Goal: Find specific page/section: Find specific page/section

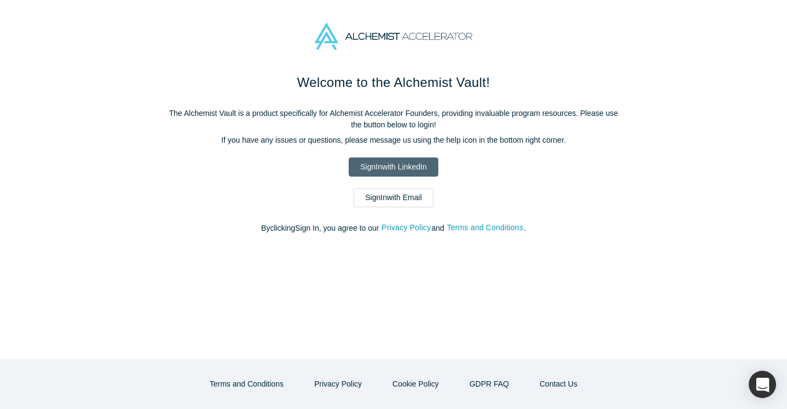
click at [404, 166] on link "Sign In with LinkedIn" at bounding box center [393, 166] width 89 height 19
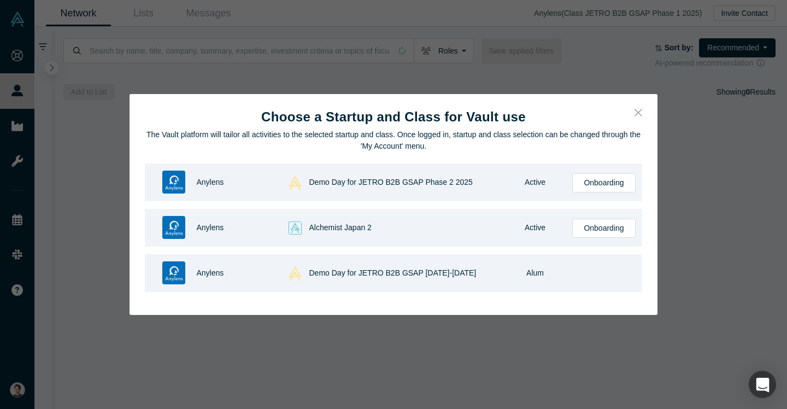
click at [649, 114] on button "Close" at bounding box center [638, 114] width 23 height 24
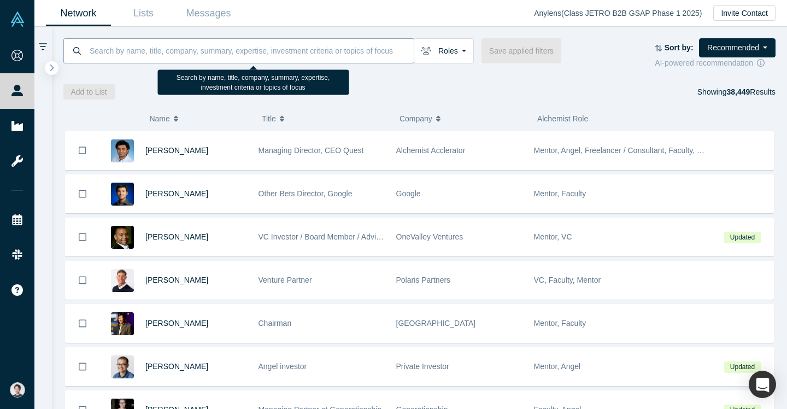
click at [333, 50] on input at bounding box center [251, 51] width 325 height 26
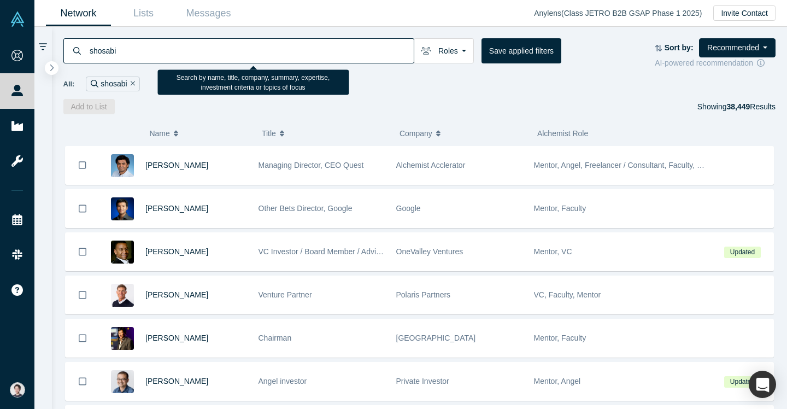
type input "shosabi"
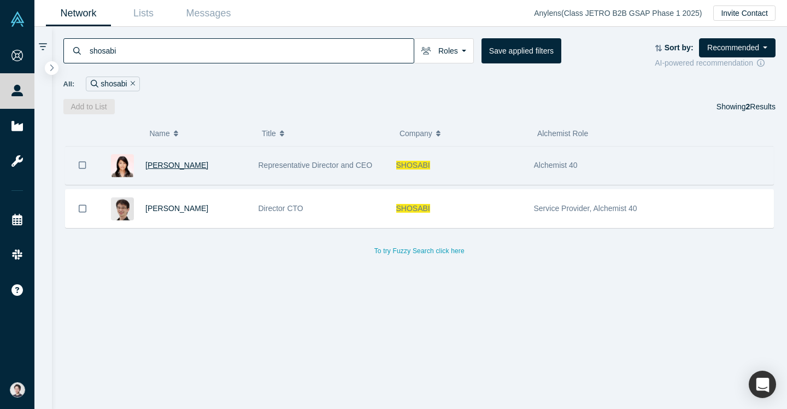
click at [180, 165] on span "[PERSON_NAME]" at bounding box center [176, 165] width 63 height 9
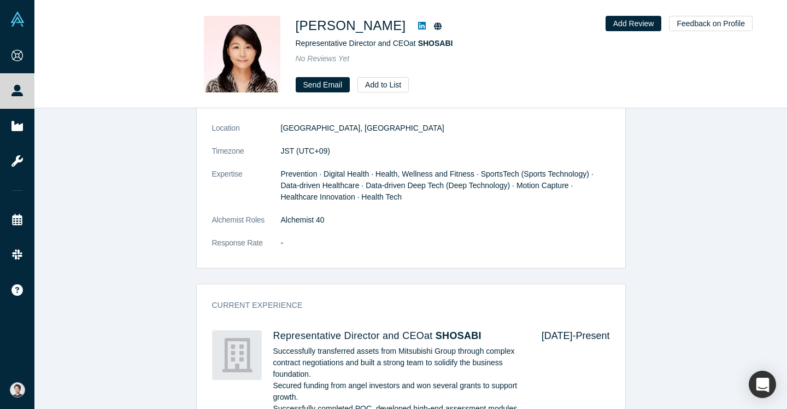
scroll to position [470, 0]
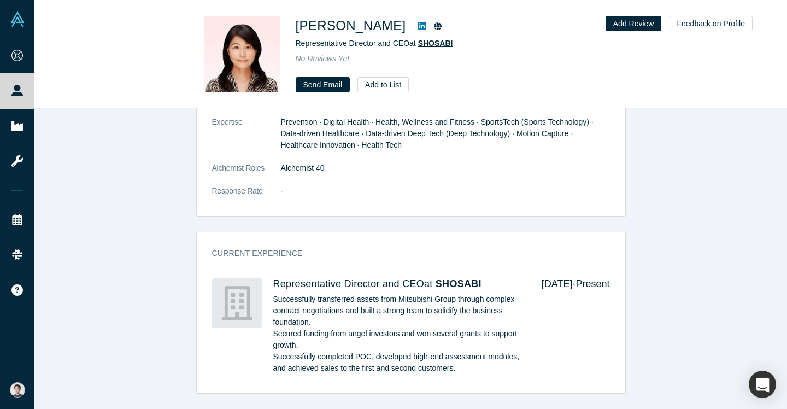
click at [429, 44] on span "SHOSABI" at bounding box center [435, 43] width 35 height 9
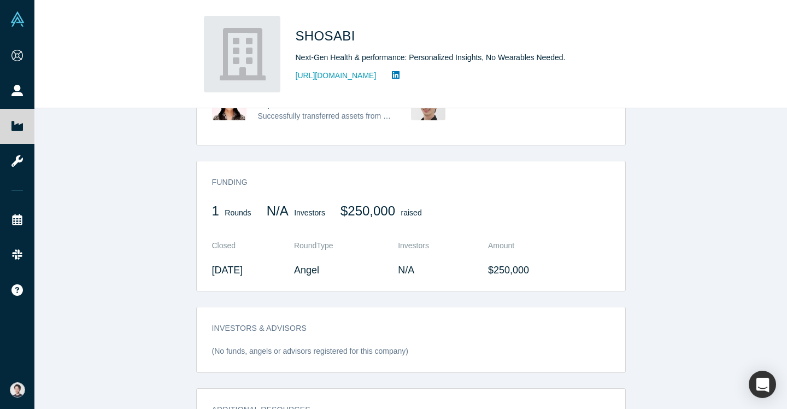
scroll to position [503, 0]
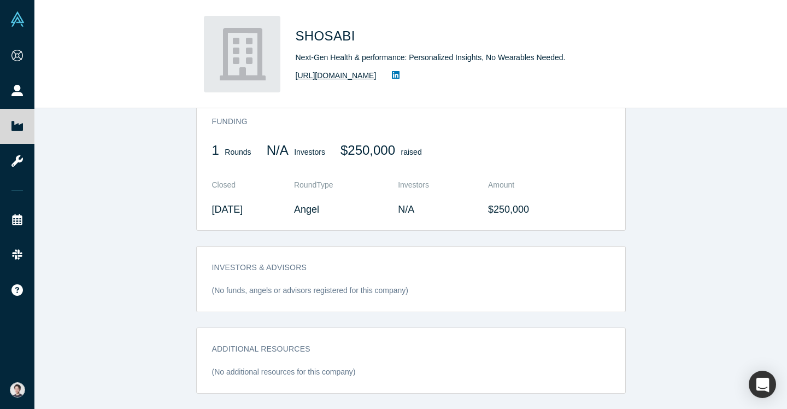
click at [362, 75] on link "[URL][DOMAIN_NAME]" at bounding box center [336, 75] width 81 height 11
